Goal: Transaction & Acquisition: Purchase product/service

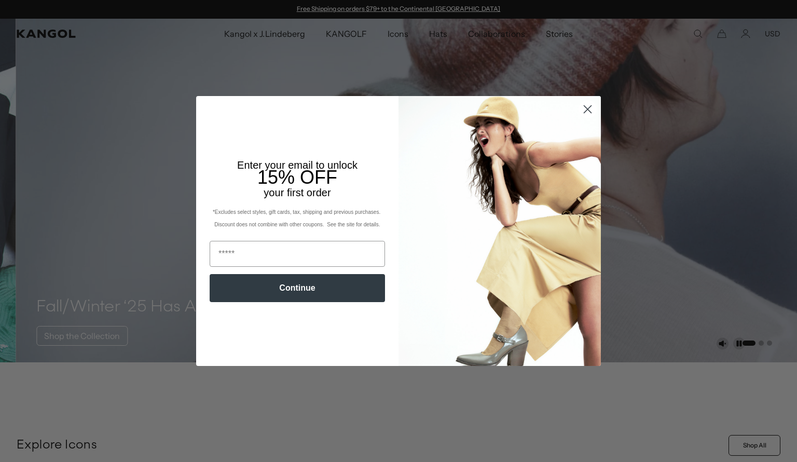
scroll to position [0, 214]
click at [264, 250] on input "Email" at bounding box center [297, 254] width 175 height 26
type input "**********"
click at [280, 290] on button "Continue" at bounding box center [297, 288] width 175 height 28
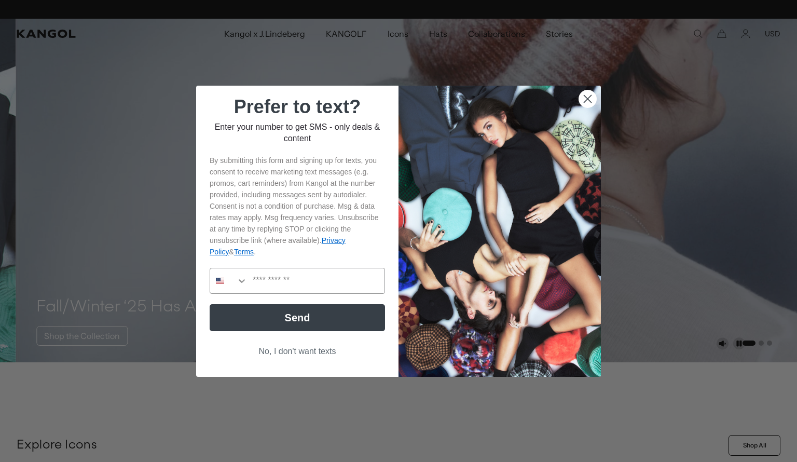
scroll to position [0, 214]
click at [286, 353] on button "No, I don't want texts" at bounding box center [297, 351] width 175 height 20
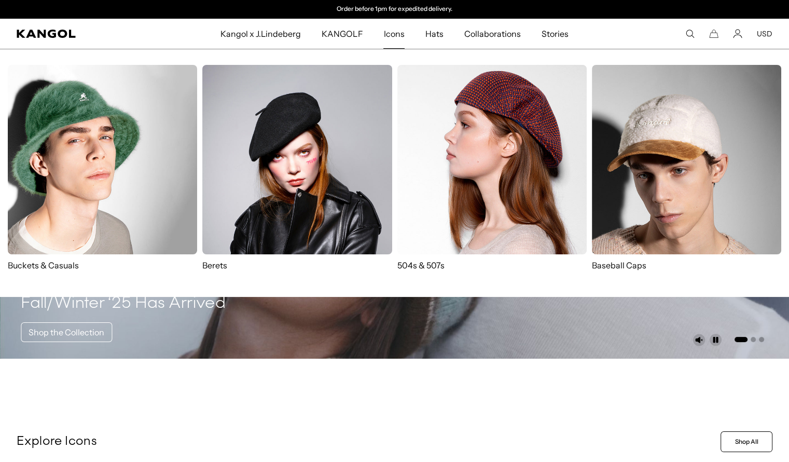
click at [448, 139] on img at bounding box center [491, 159] width 189 height 189
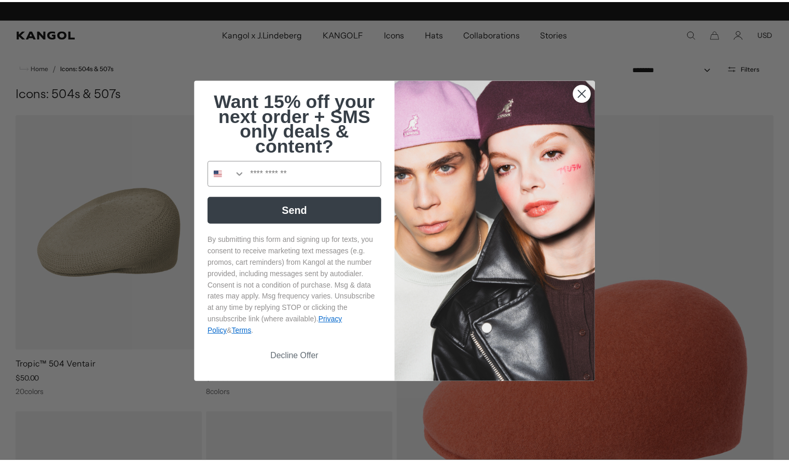
scroll to position [0, 214]
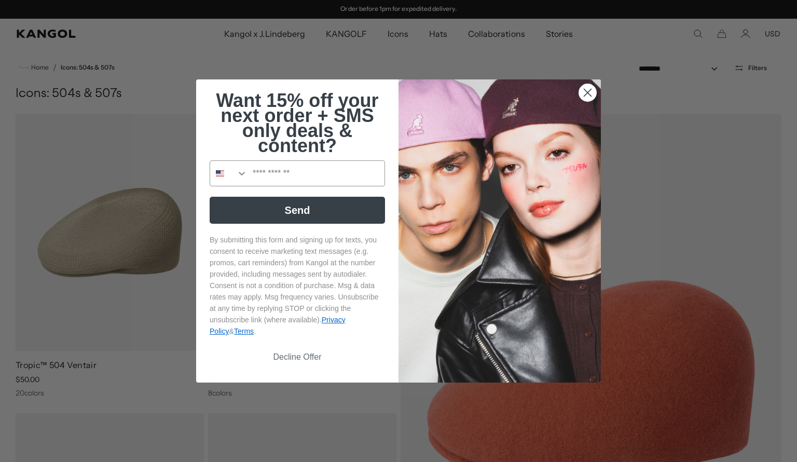
click at [581, 92] on circle "Close dialog" at bounding box center [587, 92] width 17 height 17
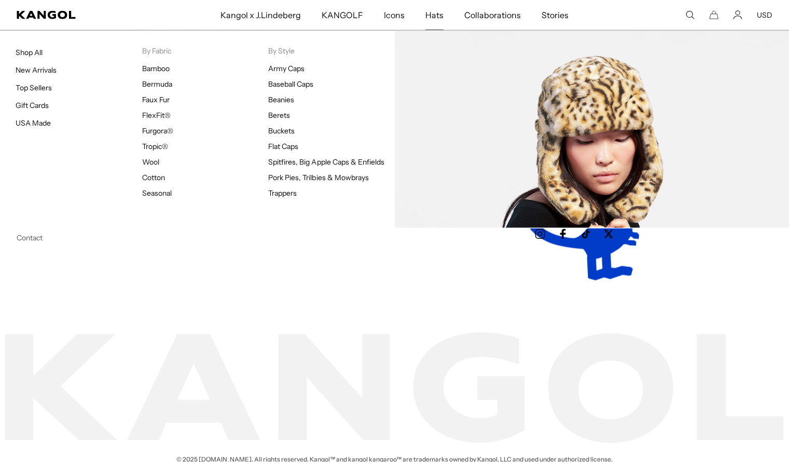
scroll to position [0, 0]
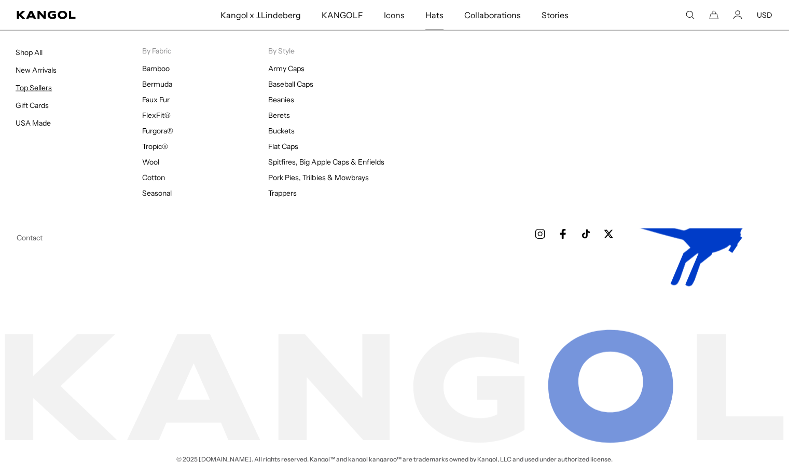
click at [45, 86] on link "Top Sellers" at bounding box center [34, 87] width 36 height 9
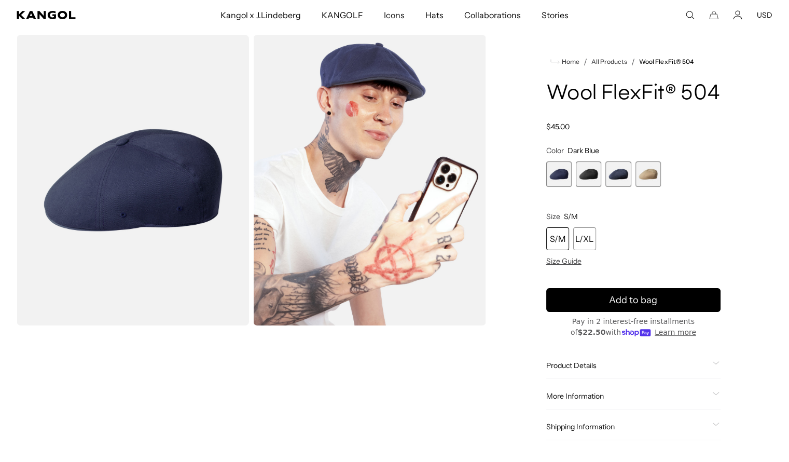
click at [588, 187] on span "2 of 4" at bounding box center [588, 173] width 25 height 25
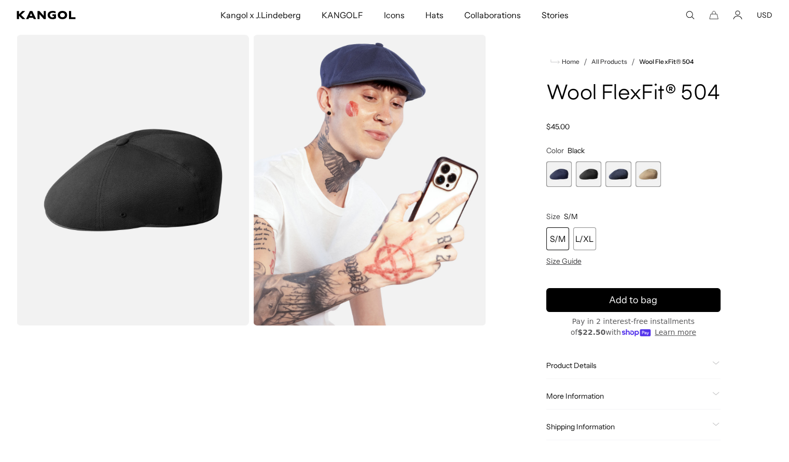
click at [160, 160] on img "Gallery Viewer" at bounding box center [133, 180] width 232 height 290
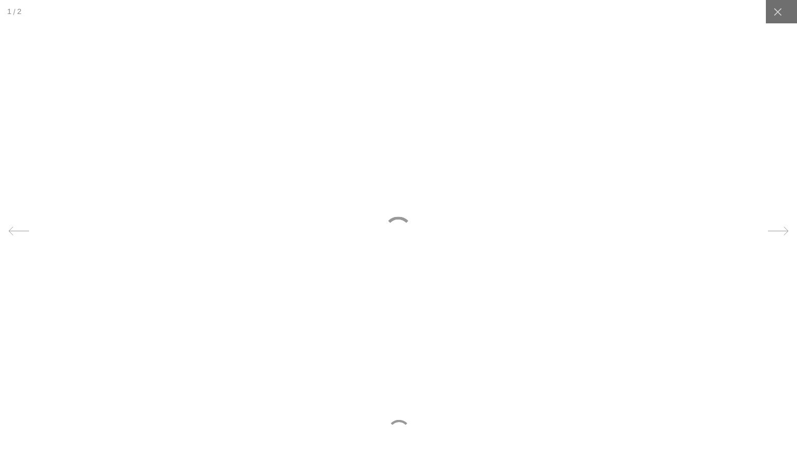
scroll to position [0, 214]
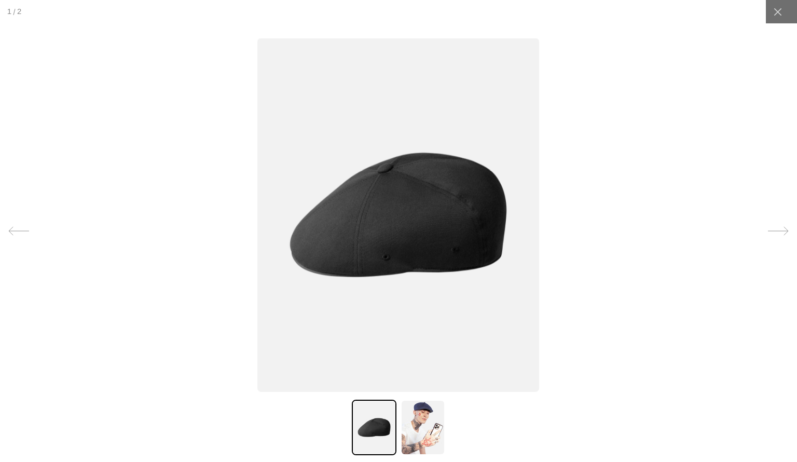
click at [411, 436] on img at bounding box center [422, 427] width 45 height 56
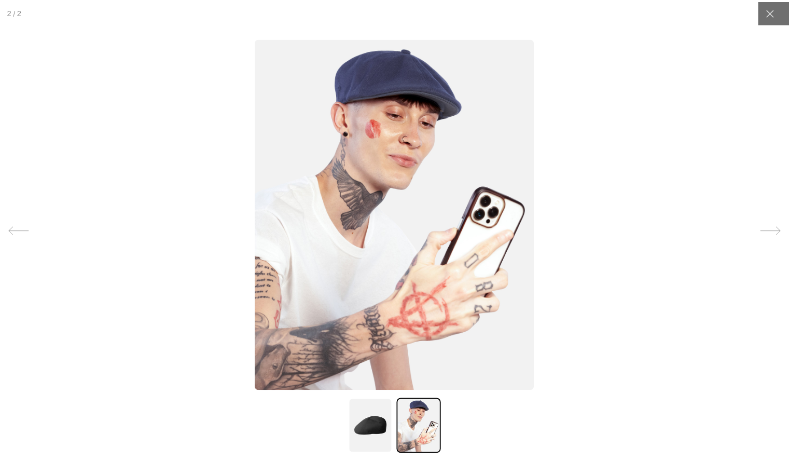
scroll to position [0, 0]
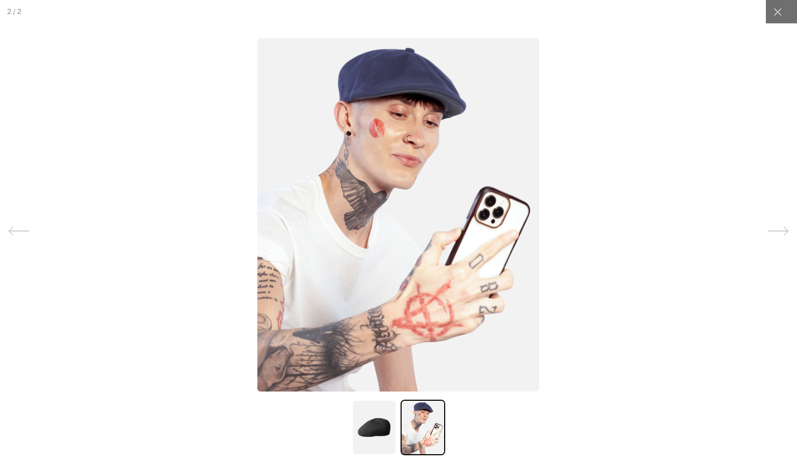
click at [364, 428] on img at bounding box center [374, 427] width 45 height 56
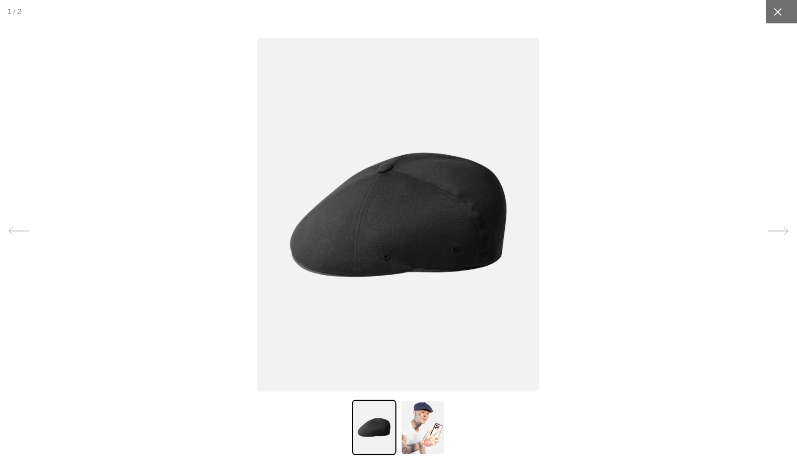
click at [773, 8] on icon at bounding box center [777, 12] width 8 height 8
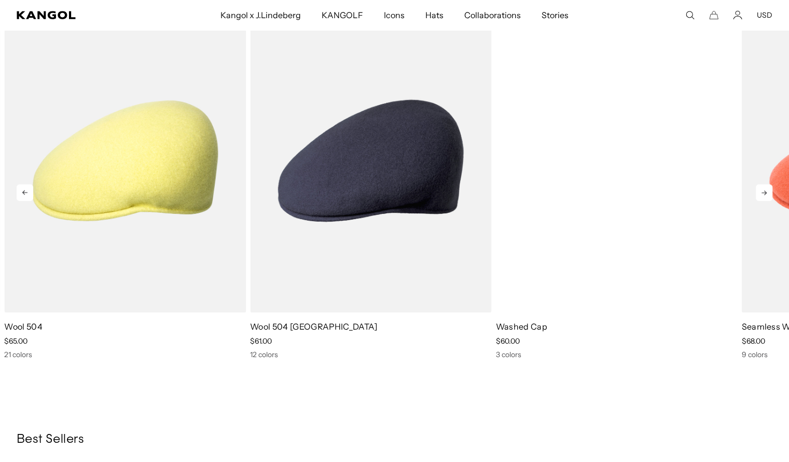
scroll to position [0, 214]
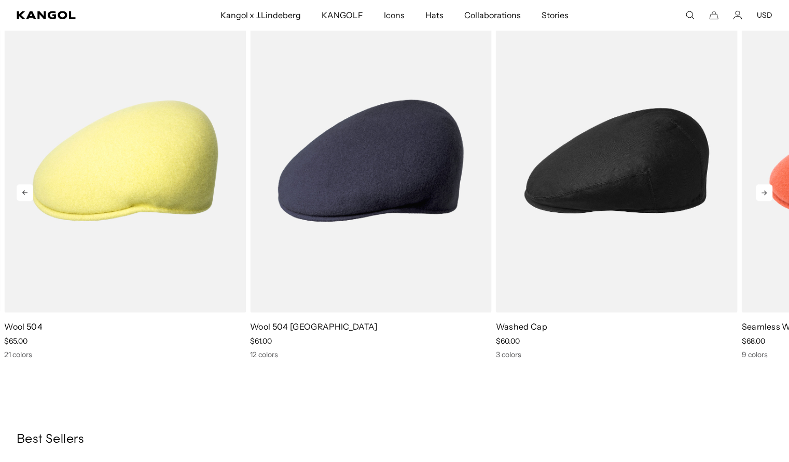
click at [761, 201] on icon at bounding box center [764, 192] width 17 height 17
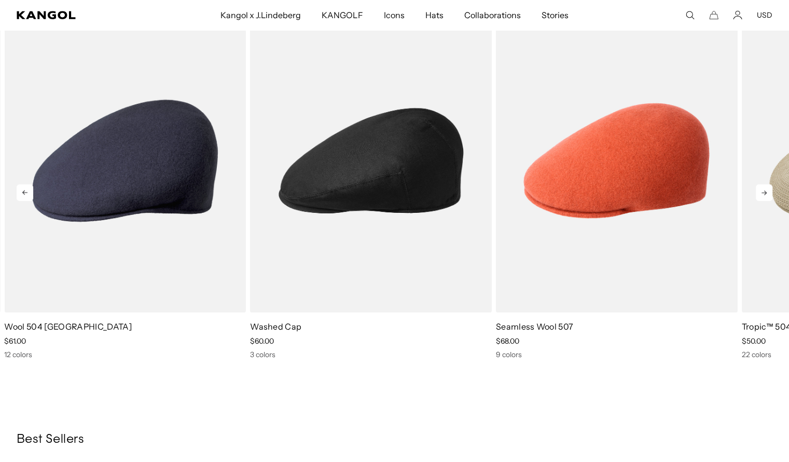
scroll to position [0, 0]
click at [761, 201] on icon at bounding box center [764, 192] width 17 height 17
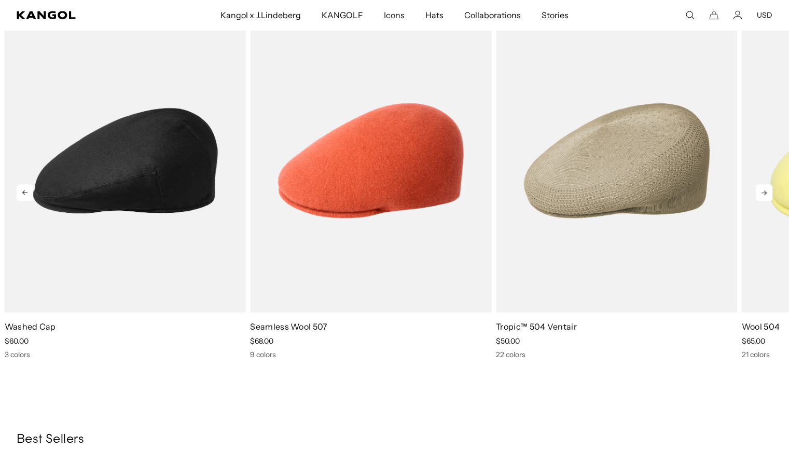
click at [761, 201] on icon at bounding box center [764, 192] width 17 height 17
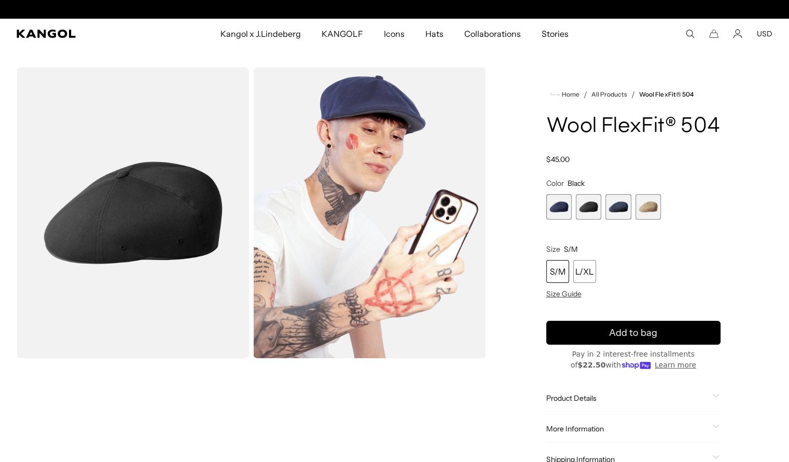
scroll to position [0, 214]
click at [650, 219] on span "4 of 4" at bounding box center [647, 206] width 25 height 25
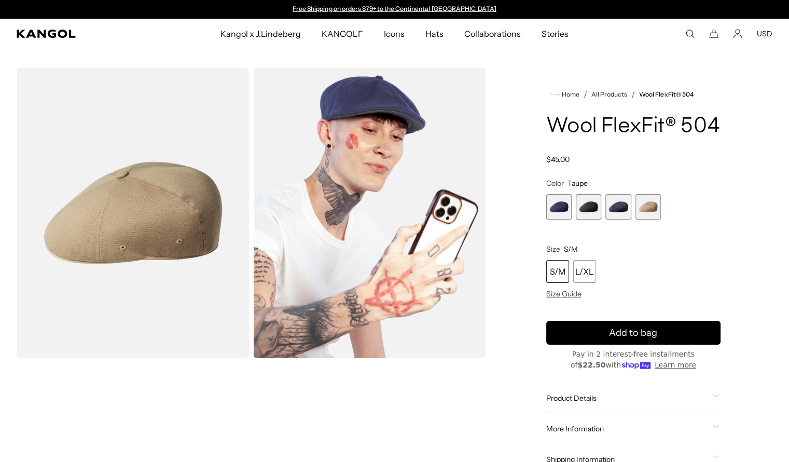
click at [620, 219] on span "3 of 4" at bounding box center [617, 206] width 25 height 25
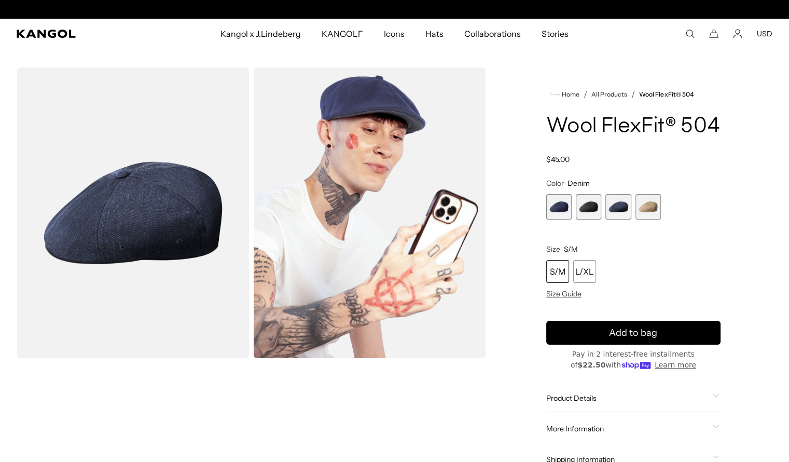
scroll to position [0, 214]
click at [591, 219] on span "2 of 4" at bounding box center [588, 206] width 25 height 25
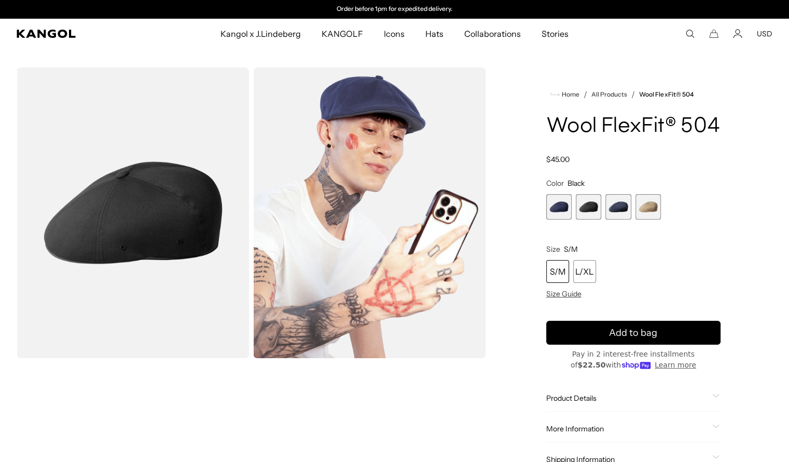
click at [560, 219] on span "1 of 4" at bounding box center [558, 206] width 25 height 25
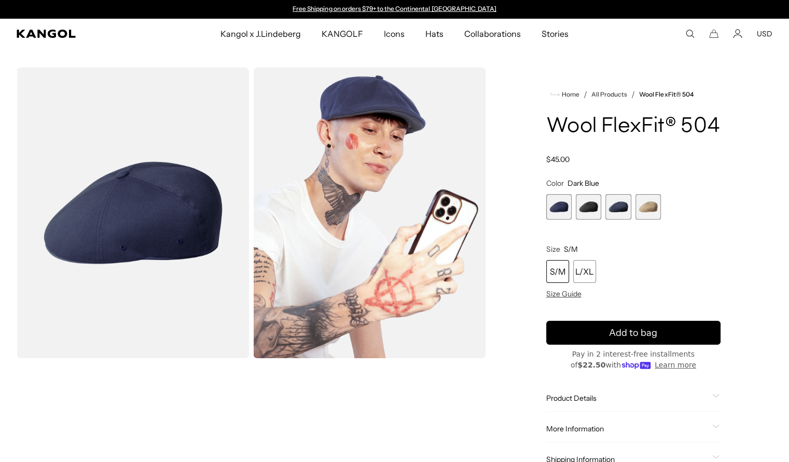
click at [766, 33] on button "USD" at bounding box center [765, 33] width 16 height 9
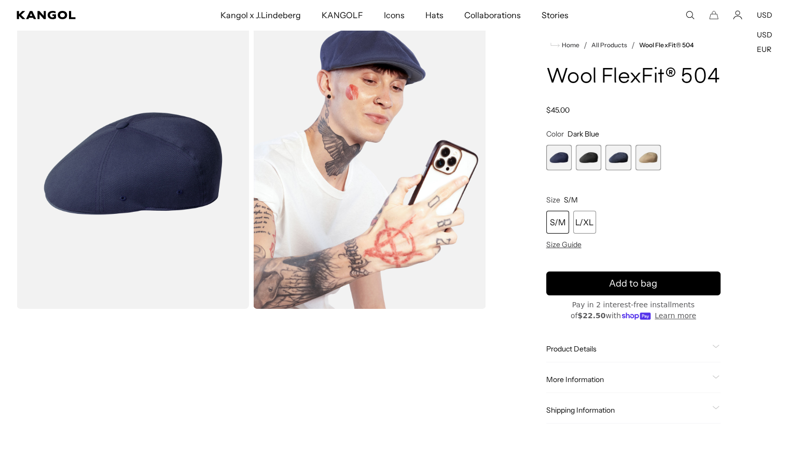
click at [695, 89] on h1 "Wool FlexFit® 504" at bounding box center [633, 77] width 174 height 23
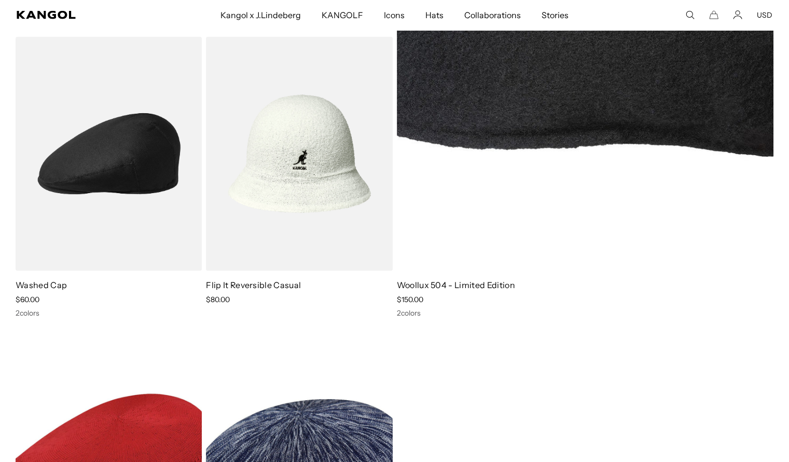
scroll to position [0, 214]
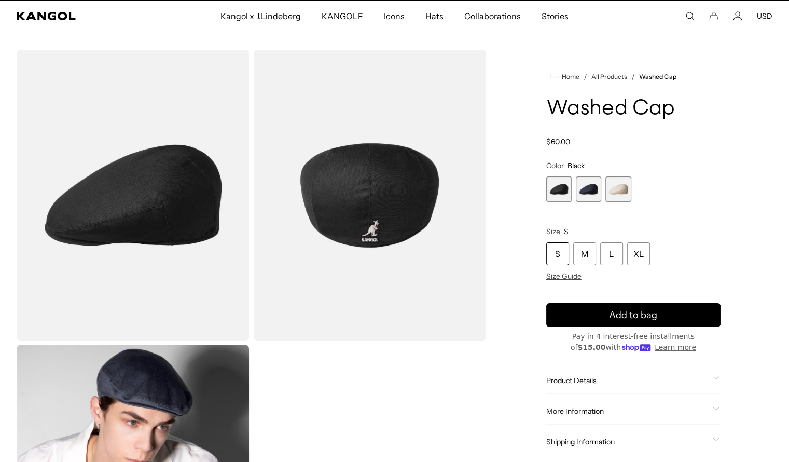
scroll to position [0, 214]
click at [593, 191] on span "2 of 3" at bounding box center [588, 188] width 25 height 25
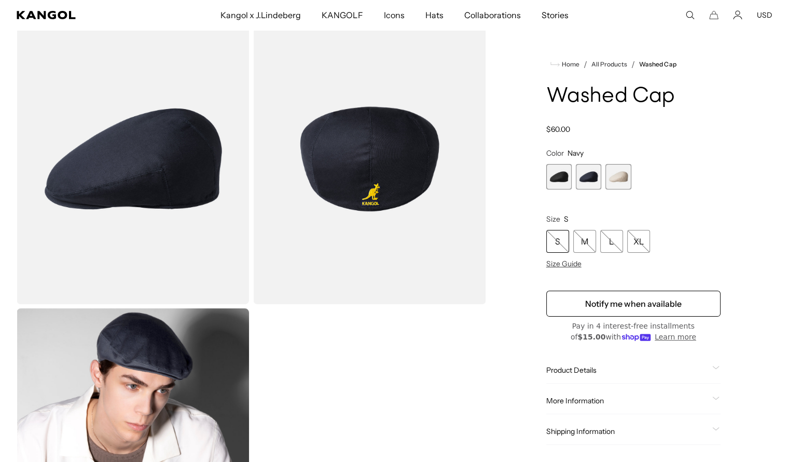
scroll to position [43, 0]
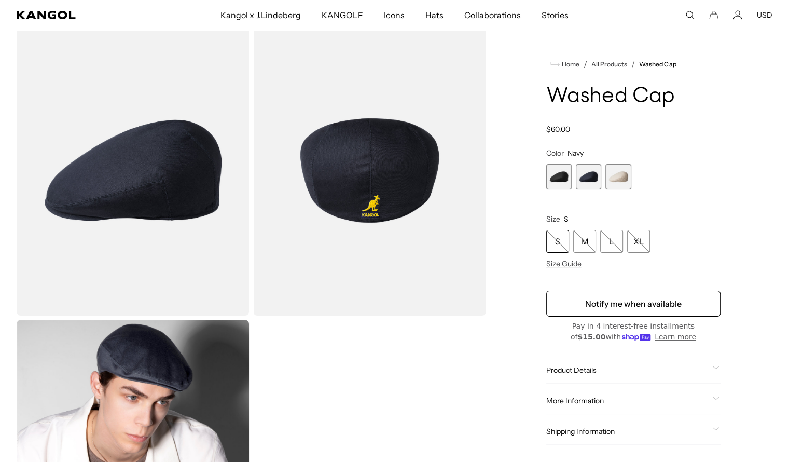
click at [564, 170] on span "1 of 3" at bounding box center [558, 176] width 25 height 25
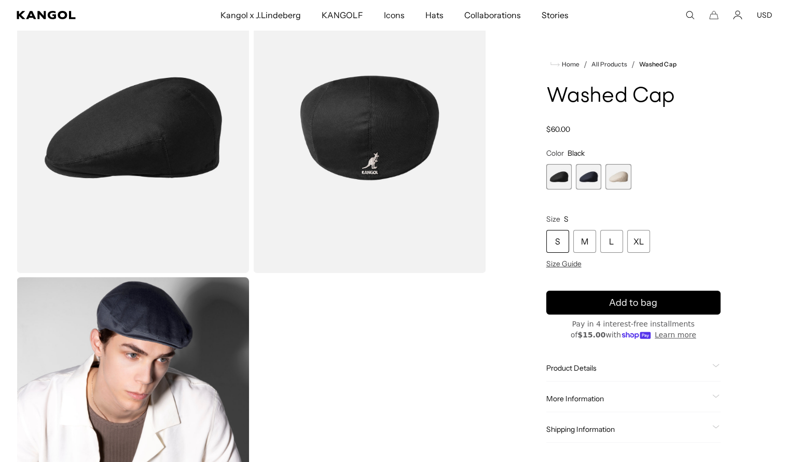
scroll to position [86, 0]
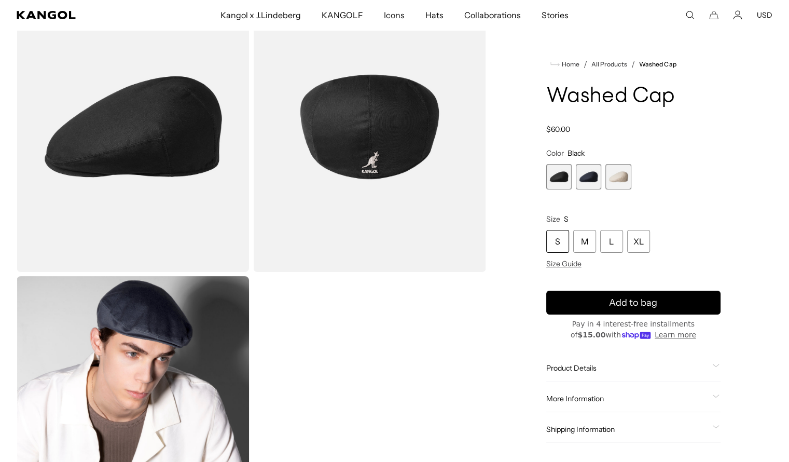
click at [601, 366] on span "Product Details" at bounding box center [627, 367] width 162 height 9
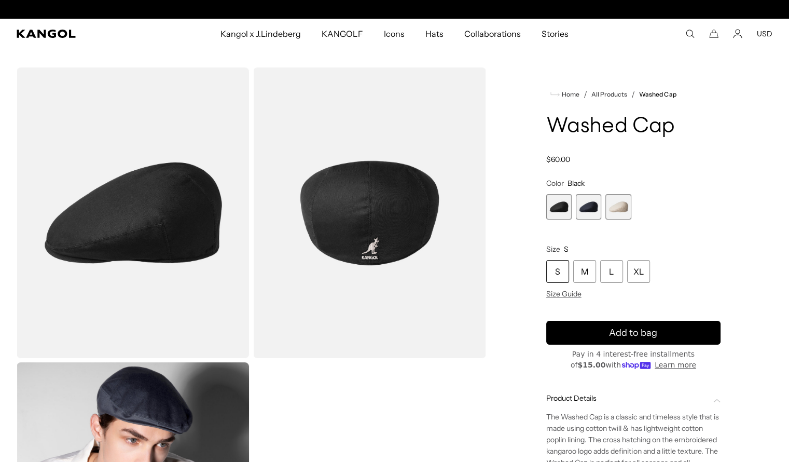
scroll to position [0, 0]
click at [589, 202] on span "2 of 3" at bounding box center [588, 206] width 25 height 25
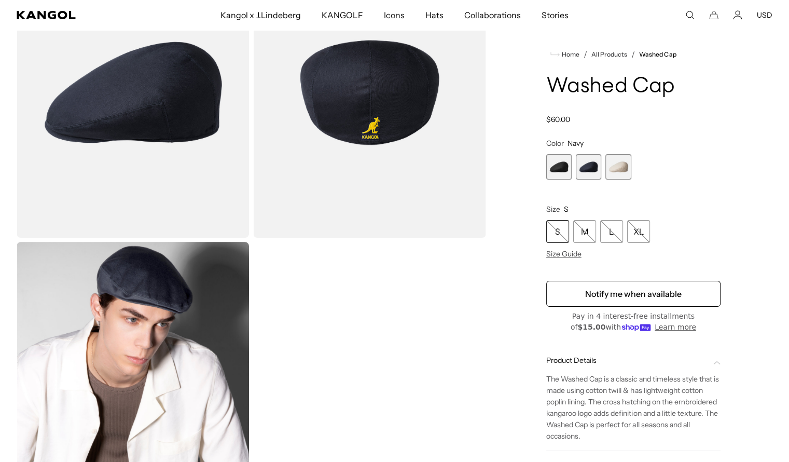
scroll to position [112, 0]
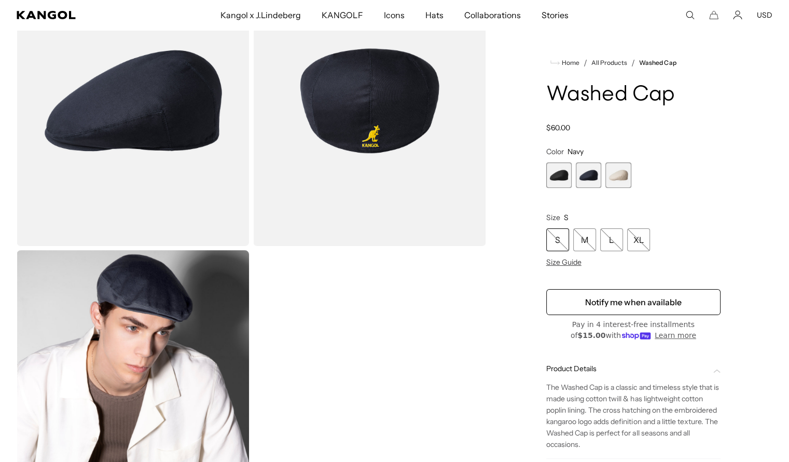
click at [557, 169] on span "1 of 3" at bounding box center [558, 174] width 25 height 25
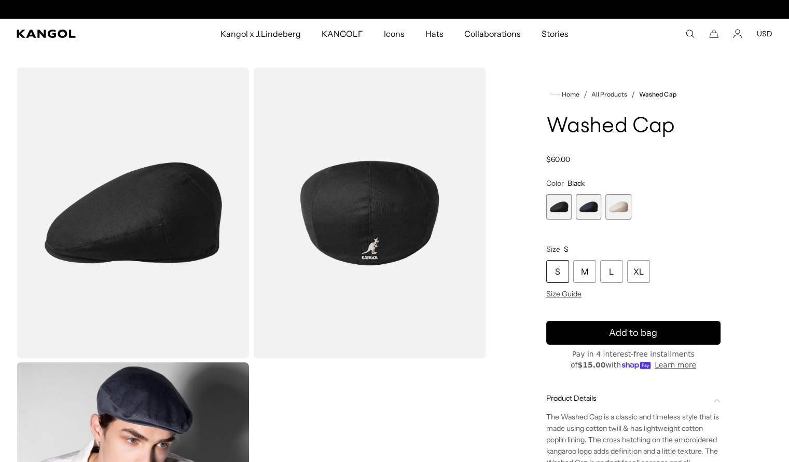
scroll to position [0, 214]
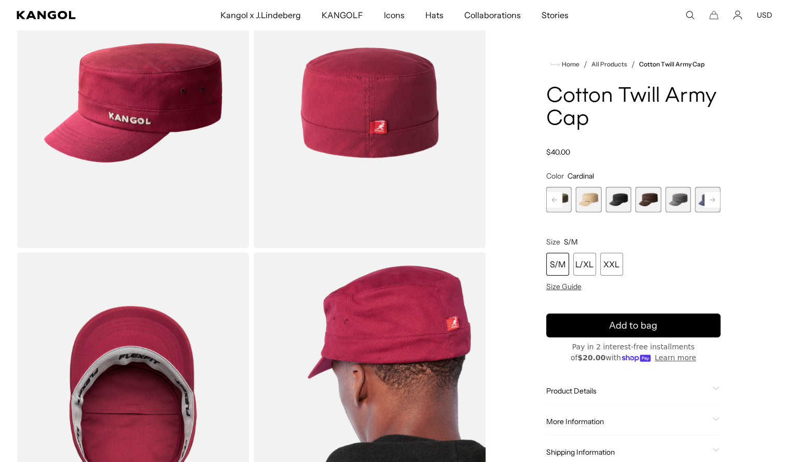
click at [713, 198] on icon at bounding box center [712, 199] width 5 height 4
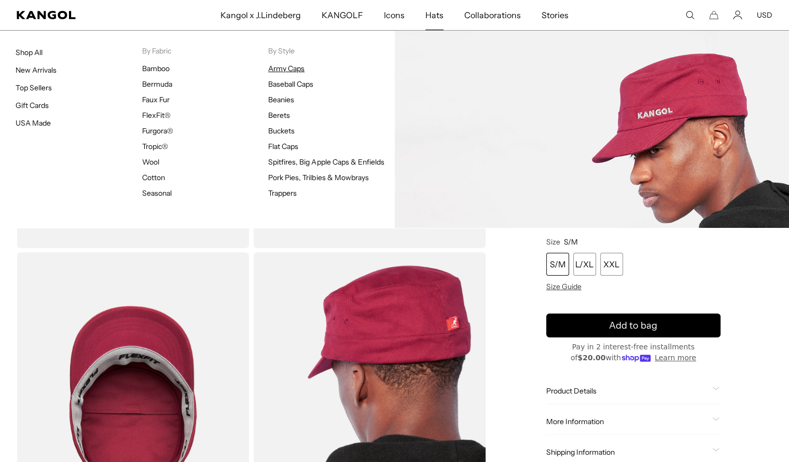
click at [295, 71] on link "Army Caps" at bounding box center [286, 68] width 36 height 9
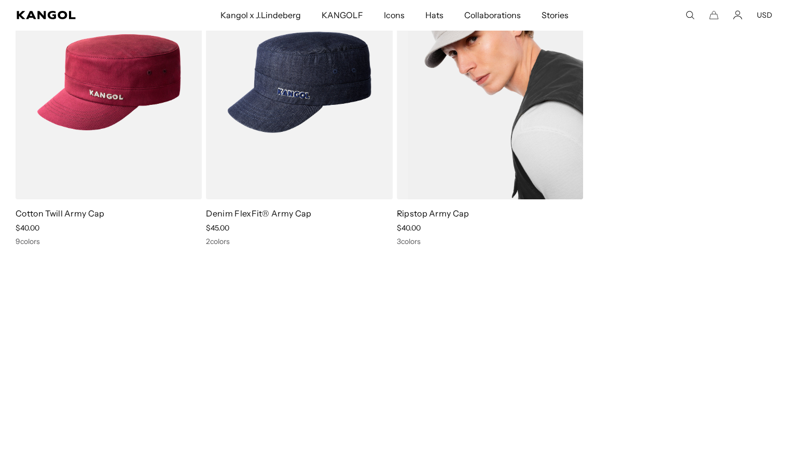
click at [462, 170] on img at bounding box center [490, 82] width 186 height 234
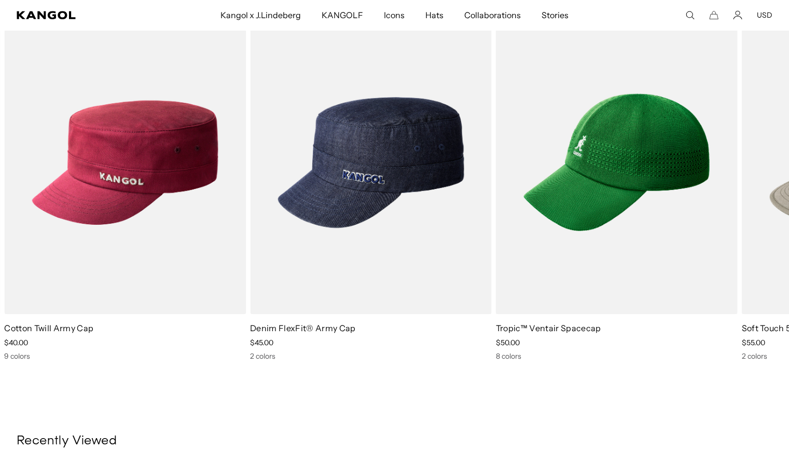
scroll to position [0, 214]
click at [763, 191] on icon at bounding box center [764, 194] width 17 height 17
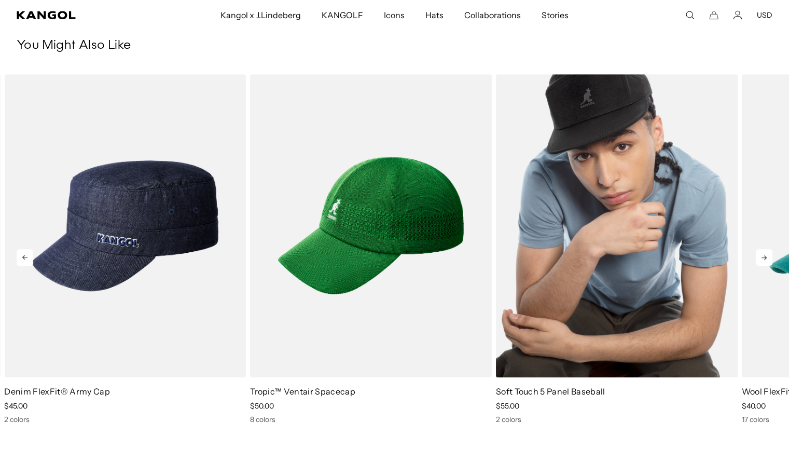
scroll to position [691, 0]
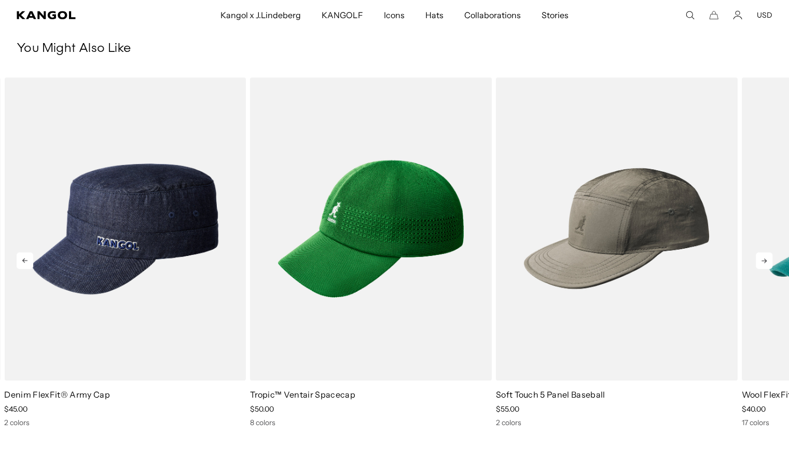
click at [768, 259] on icon at bounding box center [764, 260] width 17 height 17
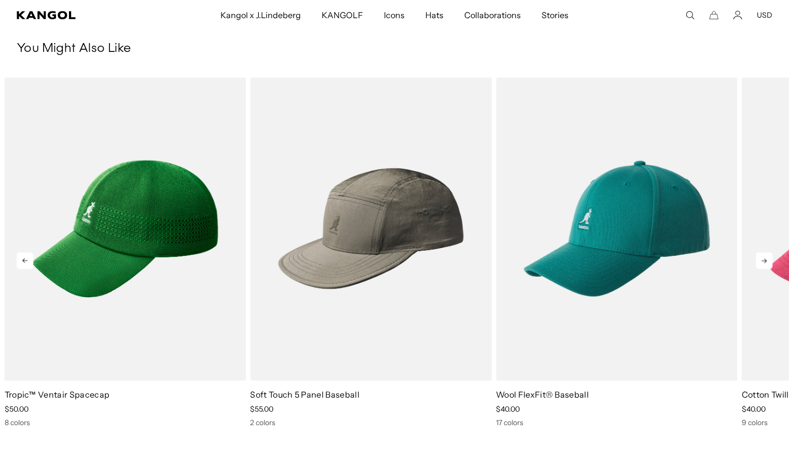
click at [768, 259] on icon at bounding box center [764, 260] width 17 height 17
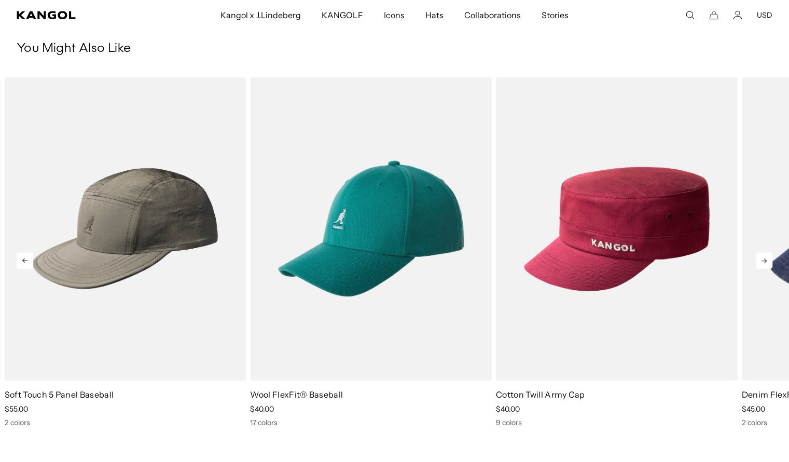
scroll to position [0, 214]
click at [768, 259] on icon at bounding box center [764, 260] width 17 height 17
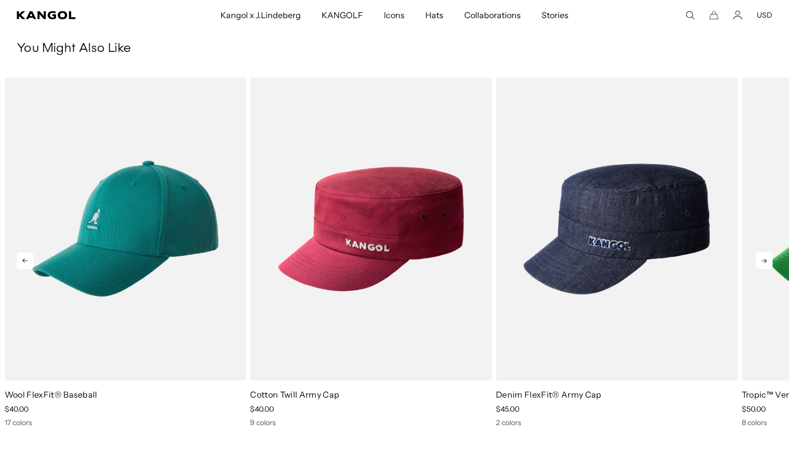
click at [768, 259] on icon at bounding box center [764, 260] width 17 height 17
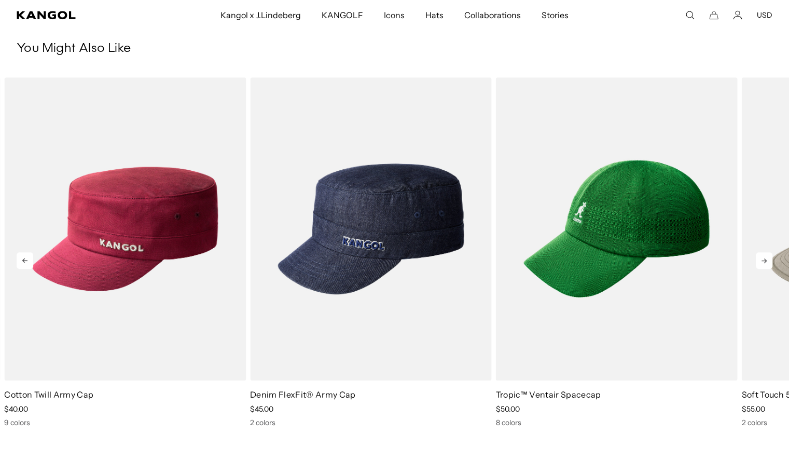
scroll to position [0, 0]
click at [766, 260] on icon at bounding box center [763, 260] width 5 height 5
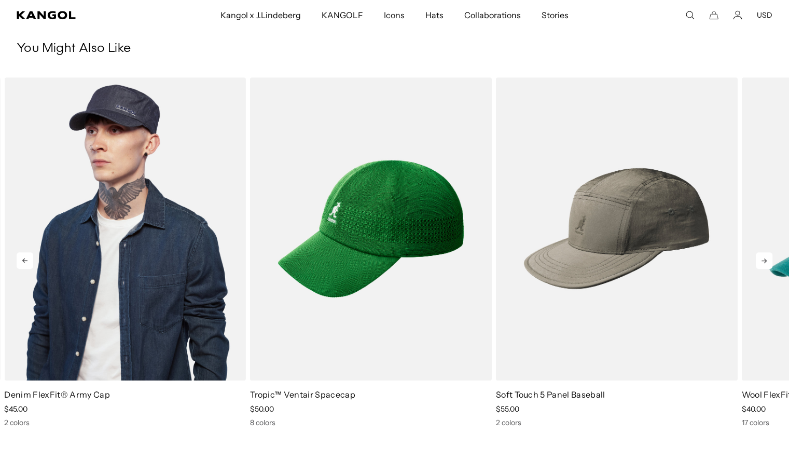
click at [90, 253] on img "2 of 5" at bounding box center [125, 228] width 242 height 303
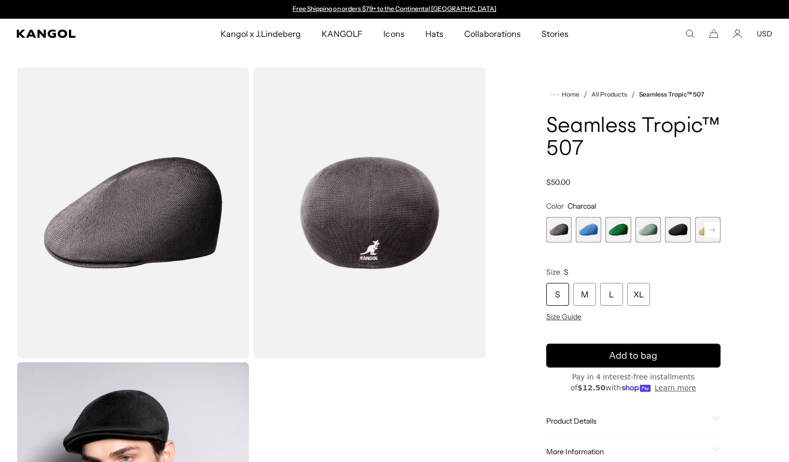
click at [679, 217] on span "5 of 12" at bounding box center [677, 229] width 25 height 25
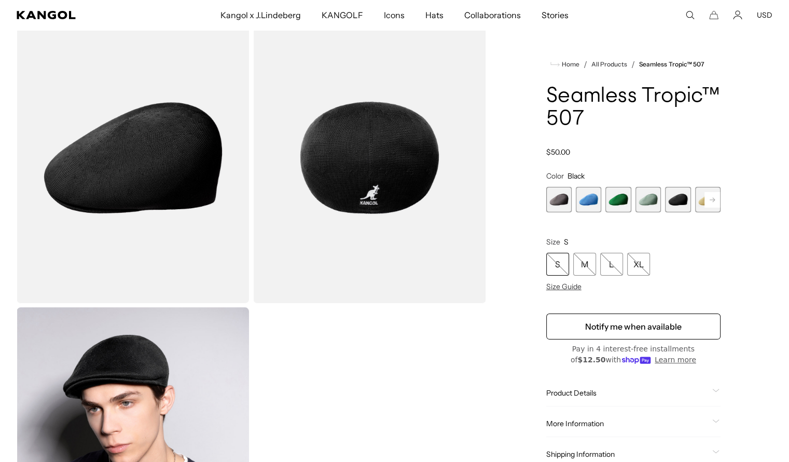
click at [708, 198] on rect at bounding box center [712, 200] width 16 height 16
click at [676, 193] on span "7 of 12" at bounding box center [677, 199] width 25 height 25
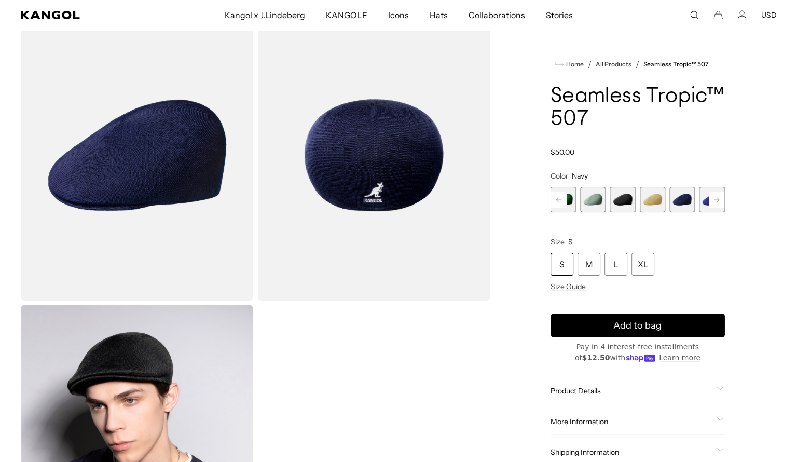
scroll to position [34, 0]
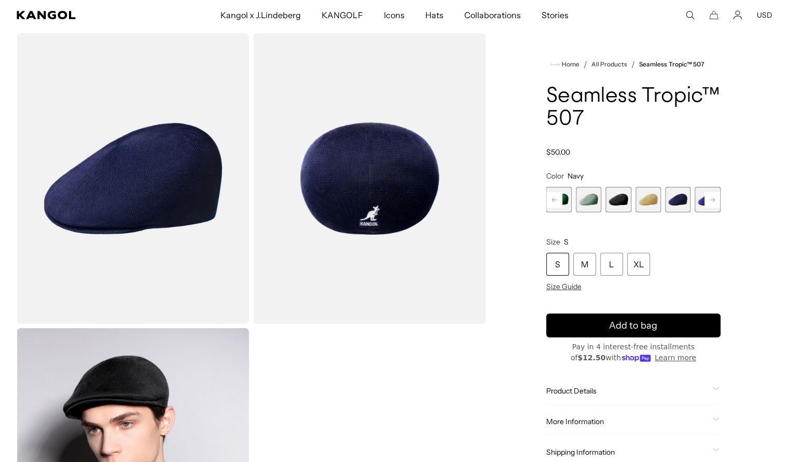
click at [148, 158] on img "Gallery Viewer" at bounding box center [133, 178] width 232 height 290
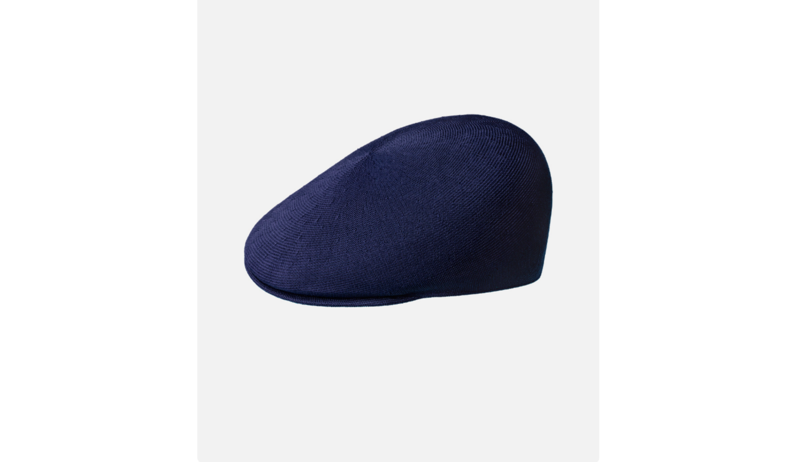
scroll to position [0, 0]
